Goal: Information Seeking & Learning: Learn about a topic

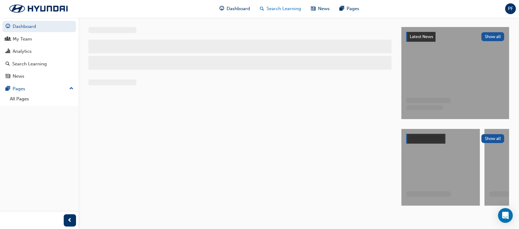
click at [275, 6] on span "Search Learning" at bounding box center [284, 8] width 34 height 7
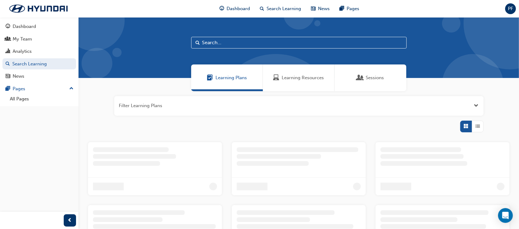
click at [224, 44] on input "text" at bounding box center [298, 43] width 215 height 12
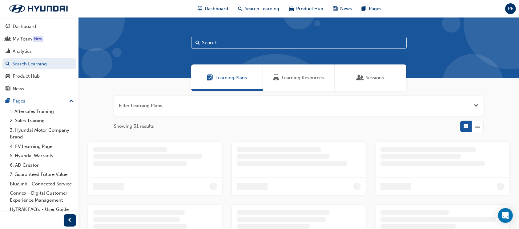
click at [288, 73] on div "Learning Resources" at bounding box center [299, 78] width 72 height 27
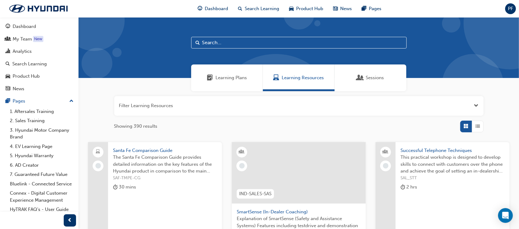
click at [209, 41] on input "text" at bounding box center [298, 43] width 215 height 12
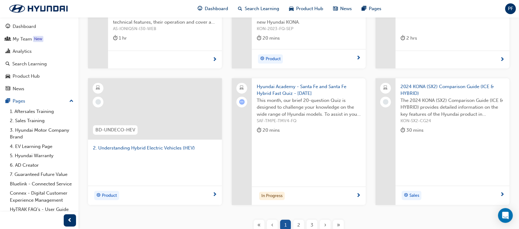
scroll to position [205, 0]
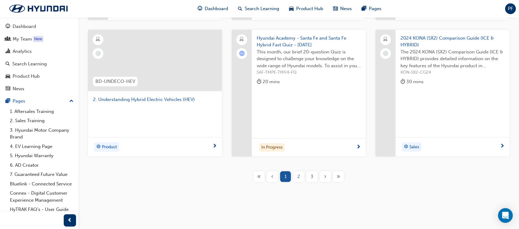
type input "hyb"
click at [295, 178] on div "2" at bounding box center [298, 177] width 11 height 11
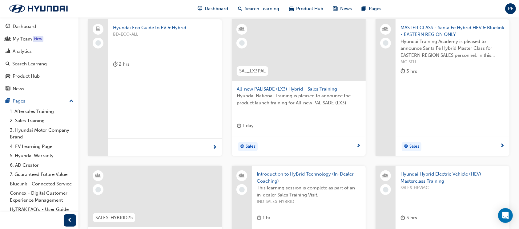
scroll to position [272, 0]
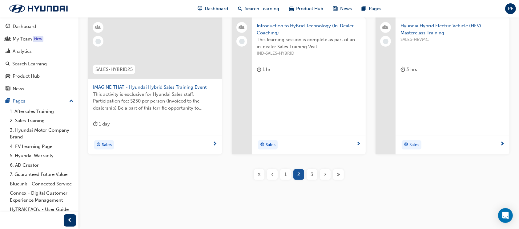
click at [313, 176] on span "3" at bounding box center [311, 174] width 3 height 7
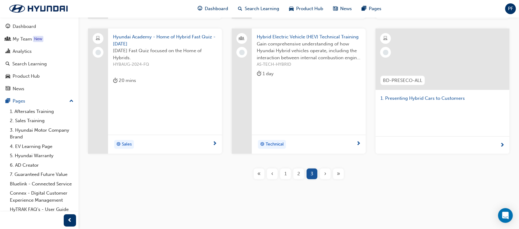
scroll to position [261, 0]
click at [296, 59] on span "Gain comprehensive understanding of how Hyundai Hybrid vehicles operate, includ…" at bounding box center [309, 51] width 104 height 21
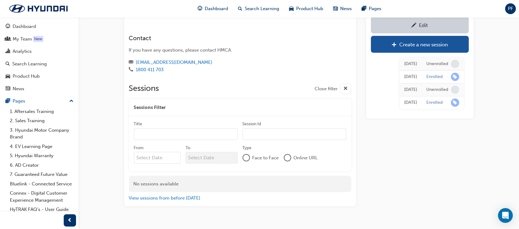
scroll to position [347, 0]
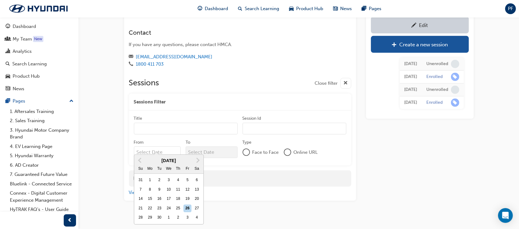
click at [162, 147] on input "From Previous Month Next Month [DATE] Su Mo Tu We Th Fr Sa 31 1 2 3 4 5 6 7 8 9…" at bounding box center [157, 153] width 47 height 12
click at [174, 207] on div "25" at bounding box center [178, 209] width 8 height 8
click at [174, 158] on input "From Previous Month Next Month [DATE] Su Mo Tu We Th Fr Sa 31 1 2 3 4 5 6 7 8 9…" at bounding box center [157, 153] width 47 height 12
type input "[DATE]"
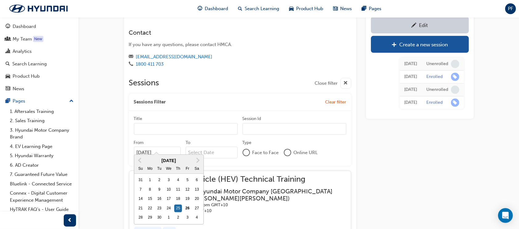
click at [448, 194] on div "Edit Create a new session [DATE] Unenrolled [DATE] Enrolled [DATE] Unenrolled […" at bounding box center [420, 30] width 108 height 642
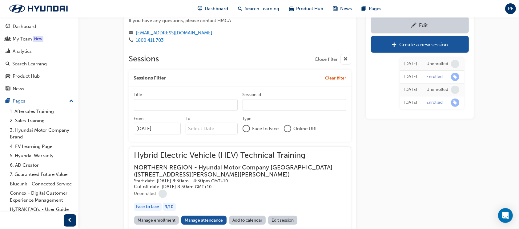
scroll to position [388, 0]
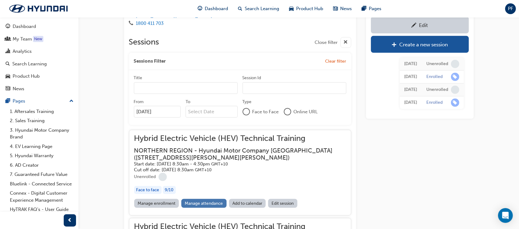
click at [212, 199] on link "Manage attendance" at bounding box center [203, 203] width 45 height 9
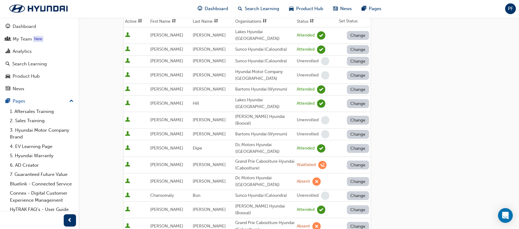
scroll to position [82, 0]
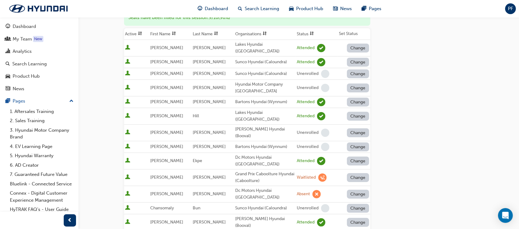
click at [354, 98] on button "Change" at bounding box center [358, 102] width 22 height 9
click at [349, 109] on div "Absent" at bounding box center [349, 111] width 14 height 7
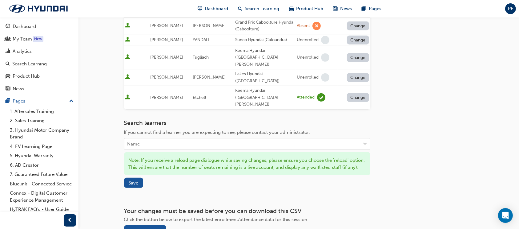
scroll to position [296, 0]
click at [139, 177] on button "Save" at bounding box center [133, 182] width 19 height 10
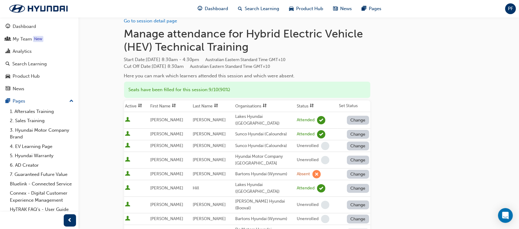
scroll to position [0, 0]
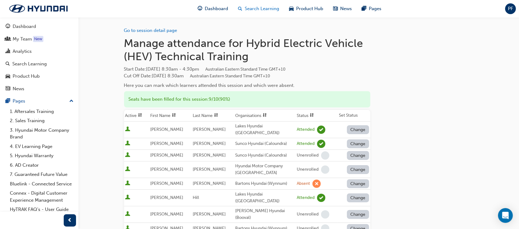
click at [261, 11] on span "Search Learning" at bounding box center [262, 8] width 34 height 7
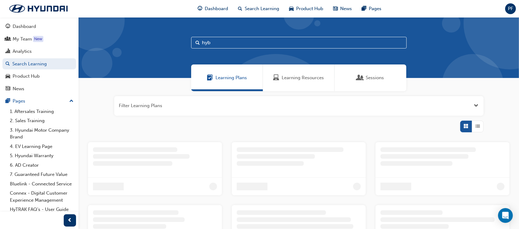
drag, startPoint x: 213, startPoint y: 44, endPoint x: 201, endPoint y: 43, distance: 12.0
click at [200, 43] on input "hyb" at bounding box center [298, 43] width 215 height 12
type input "electrical"
click at [291, 78] on span "Learning Resources" at bounding box center [303, 77] width 42 height 7
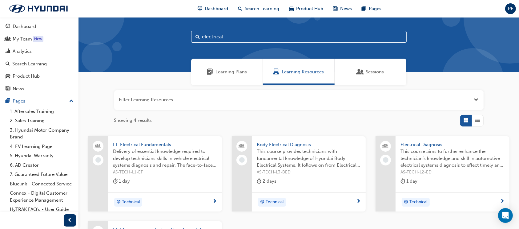
scroll to position [41, 0]
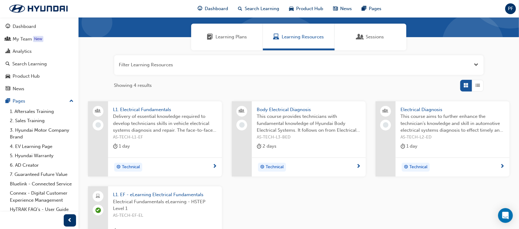
click at [416, 111] on span "Electrical Diagnosis" at bounding box center [452, 109] width 104 height 7
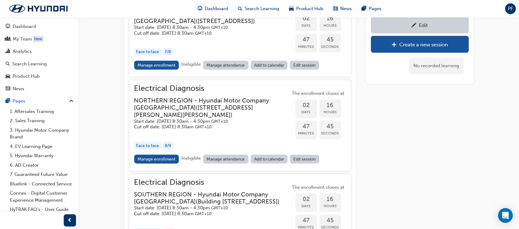
scroll to position [579, 0]
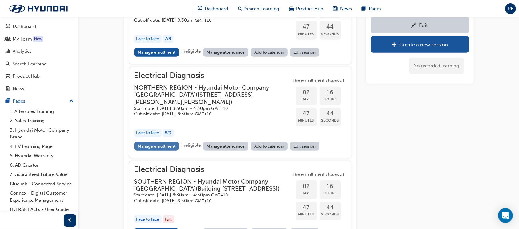
click at [146, 151] on link "Manage enrollment" at bounding box center [156, 146] width 45 height 9
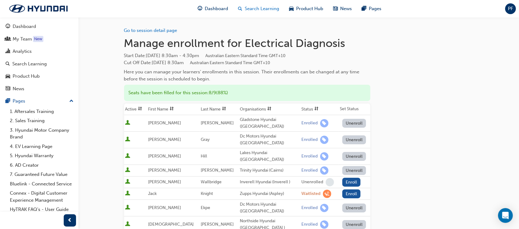
click at [258, 10] on span "Search Learning" at bounding box center [262, 8] width 34 height 7
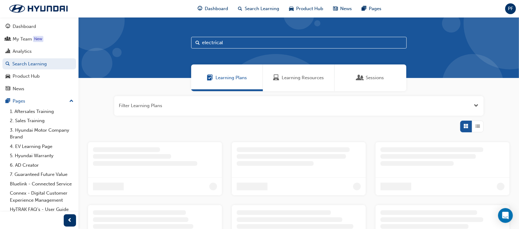
click at [295, 78] on span "Learning Resources" at bounding box center [303, 77] width 42 height 7
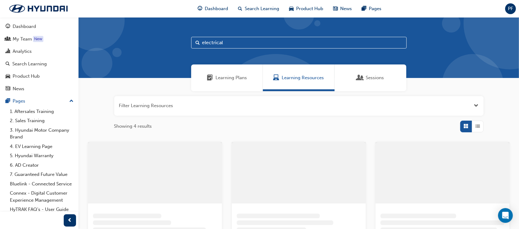
drag, startPoint x: 228, startPoint y: 42, endPoint x: 186, endPoint y: 42, distance: 42.1
click at [186, 42] on div "electrical" at bounding box center [298, 47] width 440 height 61
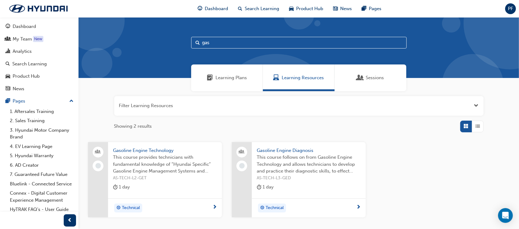
type input "gas"
click at [182, 153] on span "Gasoline Engine Technology" at bounding box center [165, 150] width 104 height 7
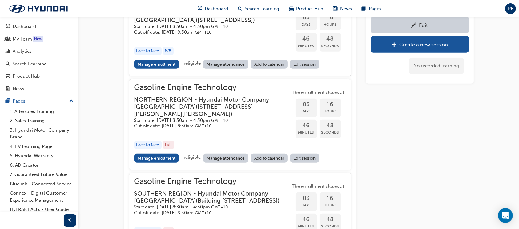
scroll to position [561, 0]
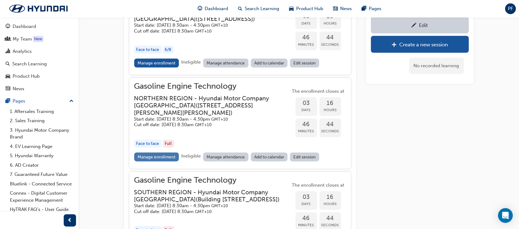
click at [145, 162] on link "Manage enrollment" at bounding box center [156, 157] width 45 height 9
